Goal: Use online tool/utility: Utilize a website feature to perform a specific function

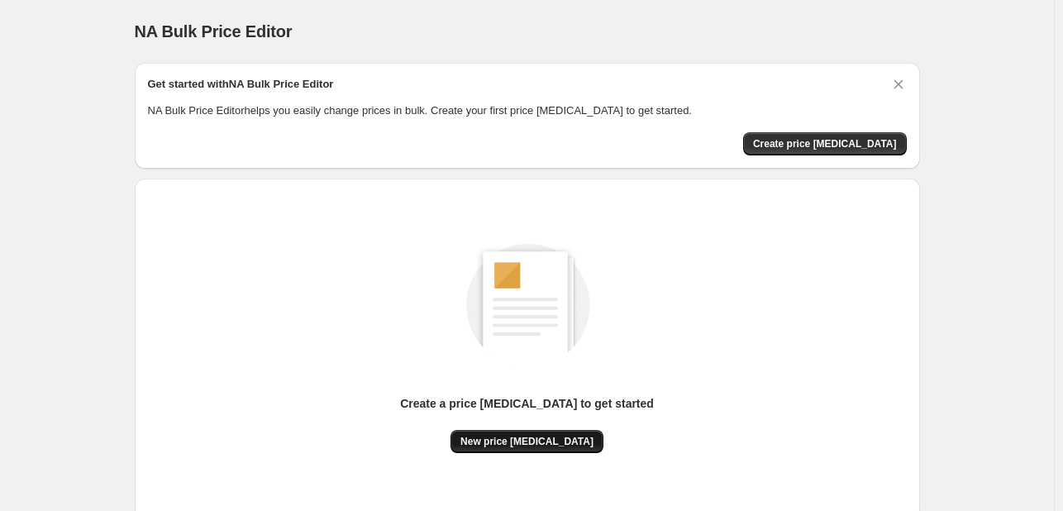
click at [533, 455] on div "Create a price [MEDICAL_DATA] to get started New price [MEDICAL_DATA]" at bounding box center [527, 349] width 759 height 314
click at [533, 442] on span "New price [MEDICAL_DATA]" at bounding box center [526, 441] width 133 height 13
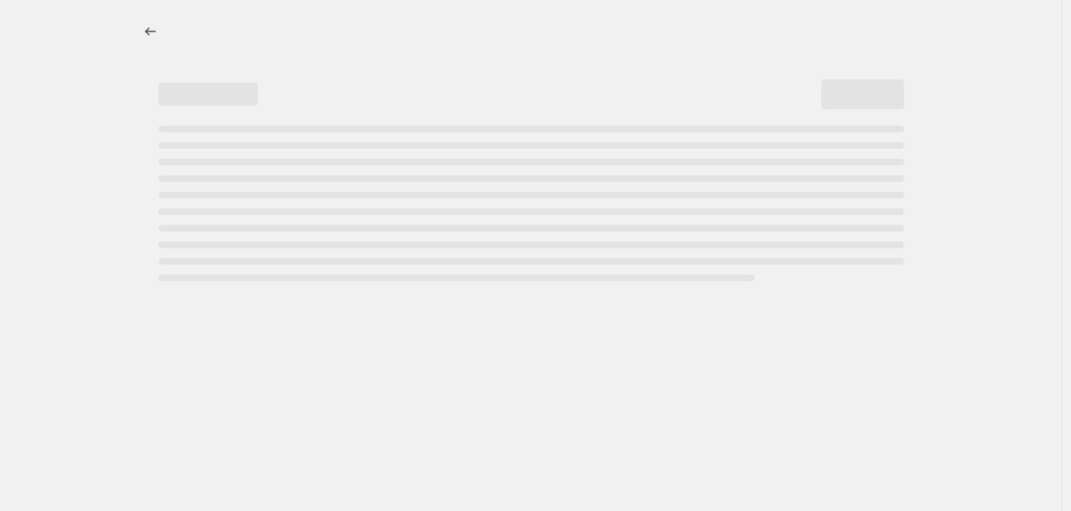
select select "percentage"
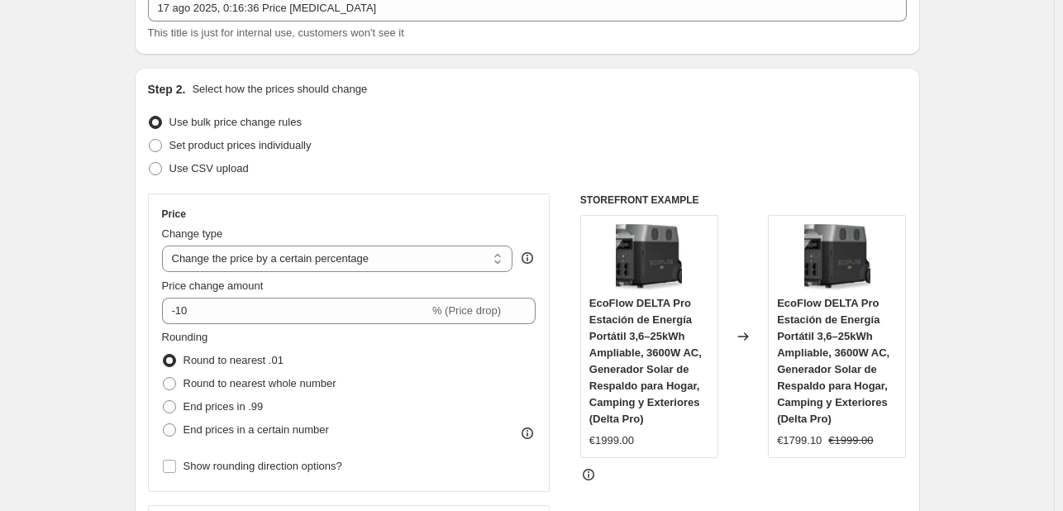
scroll to position [106, 0]
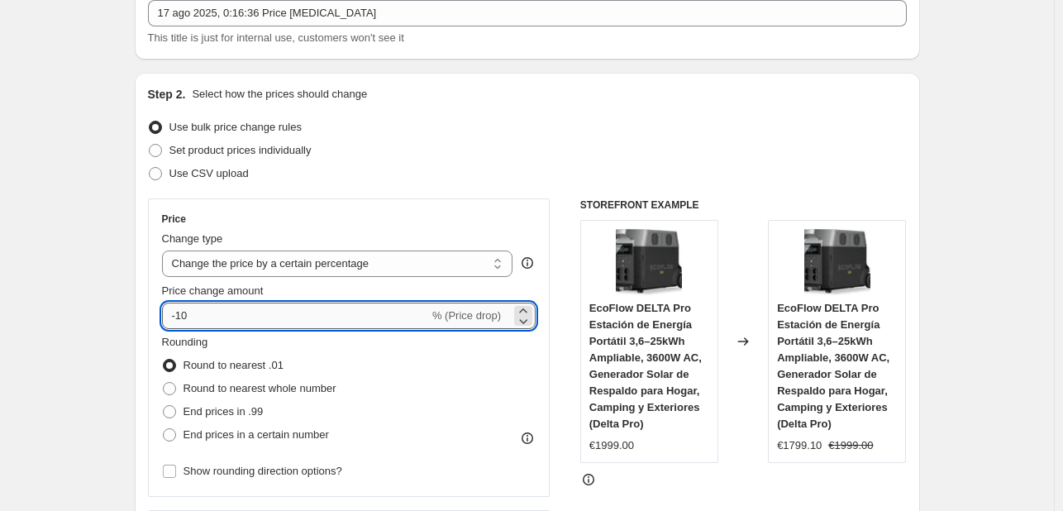
click at [225, 318] on input "-10" at bounding box center [295, 315] width 267 height 26
type input "-1"
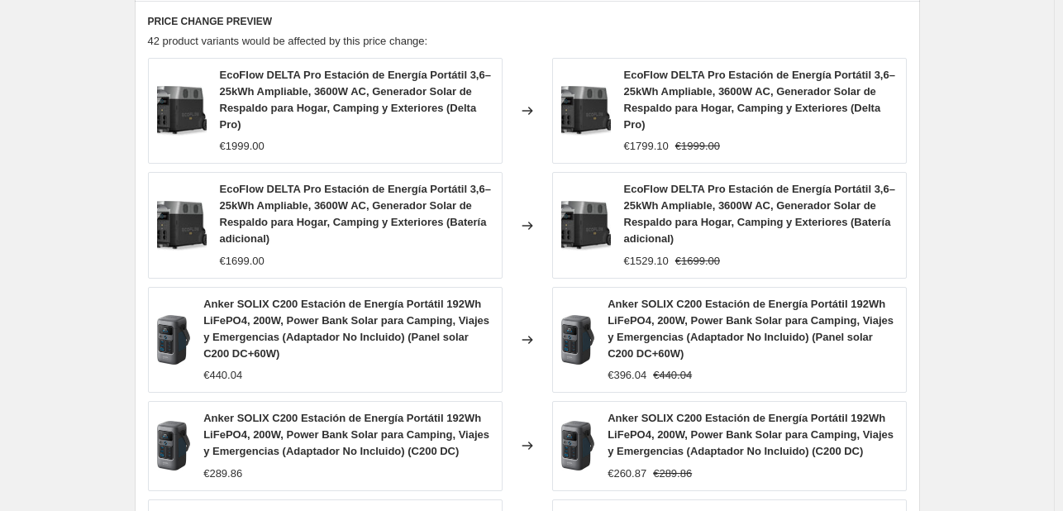
scroll to position [1316, 0]
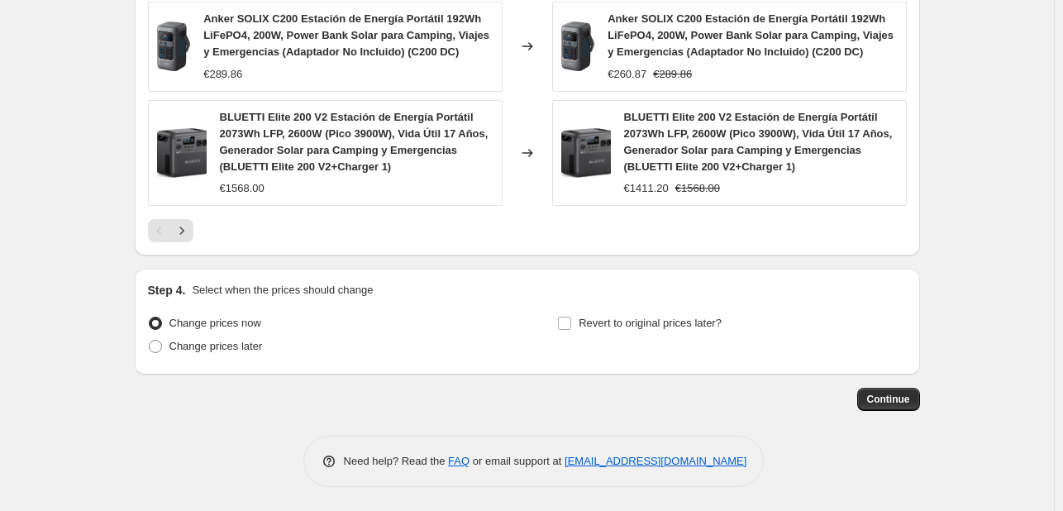
type input "-30"
click at [891, 398] on span "Continue" at bounding box center [888, 399] width 43 height 13
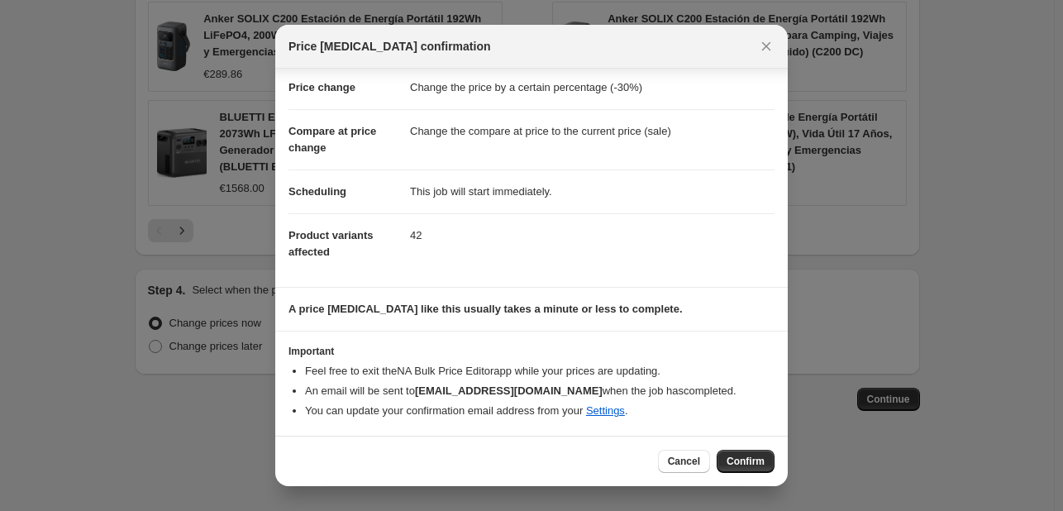
scroll to position [31, 0]
click at [737, 460] on span "Confirm" at bounding box center [745, 461] width 38 height 13
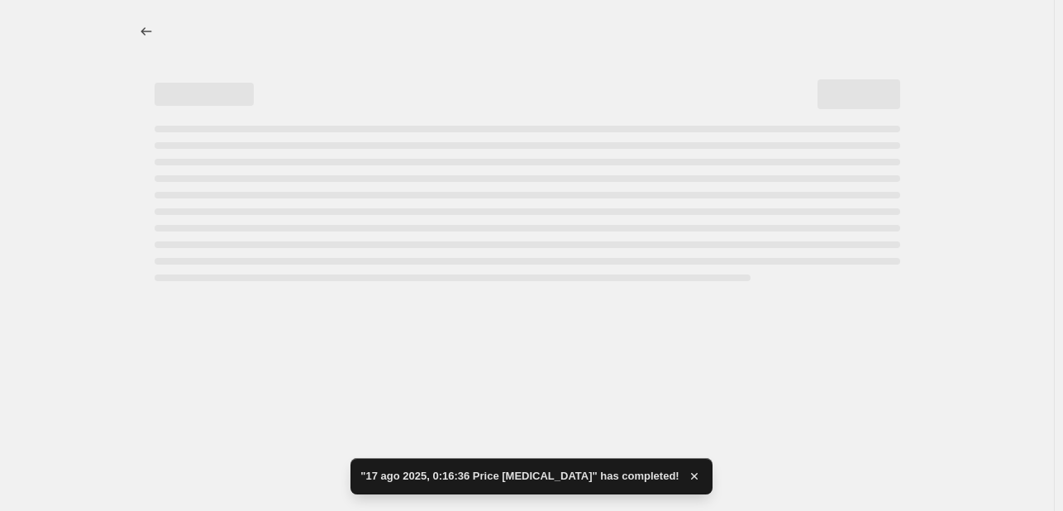
select select "percentage"
